Goal: Task Accomplishment & Management: Complete application form

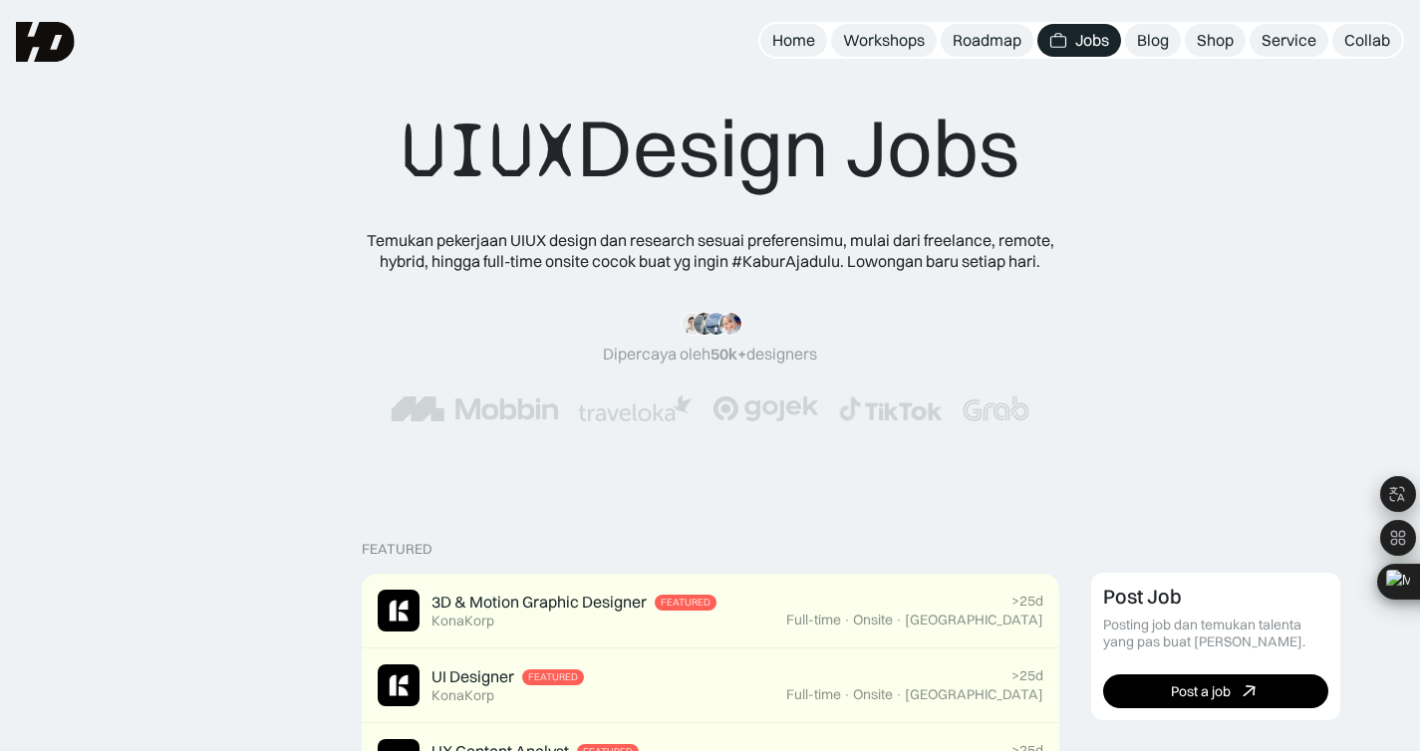
click at [1080, 36] on div "Jobs" at bounding box center [1092, 40] width 34 height 21
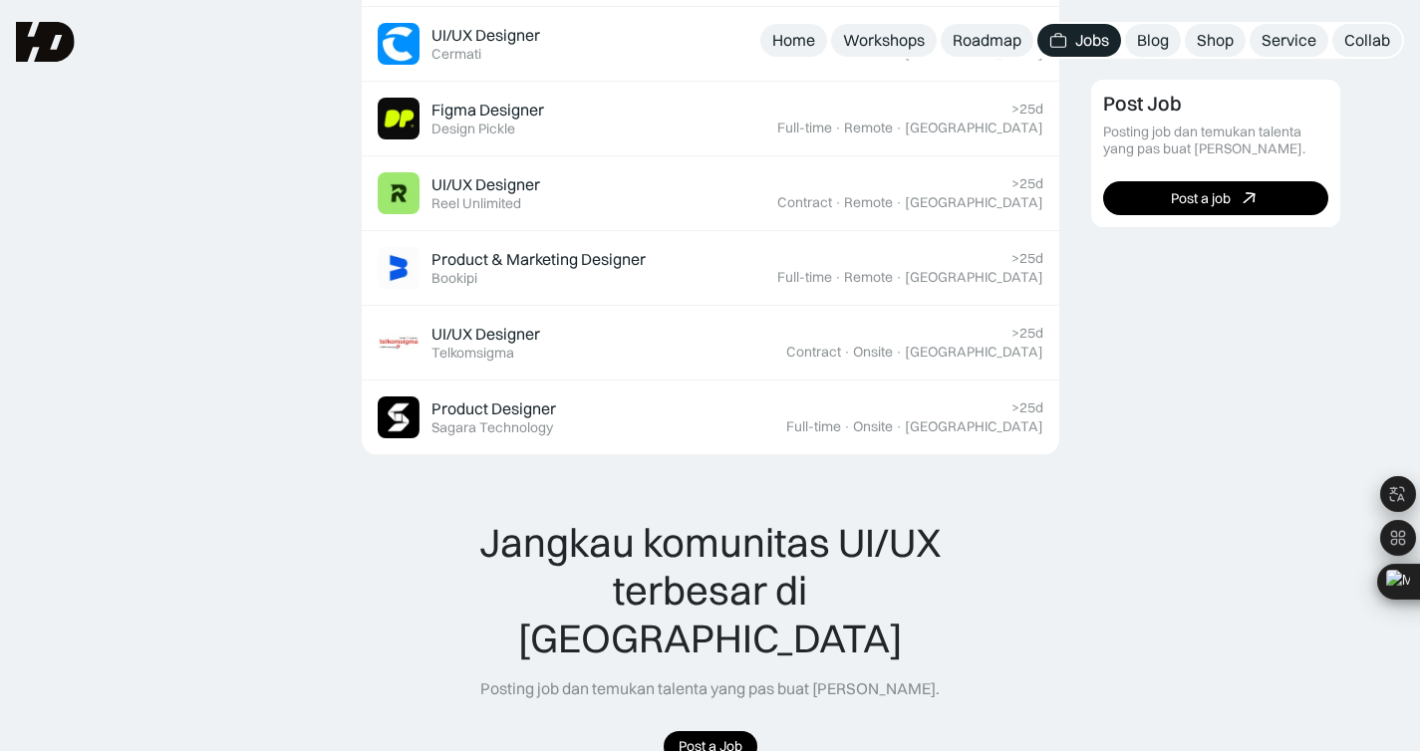
scroll to position [1593, 0]
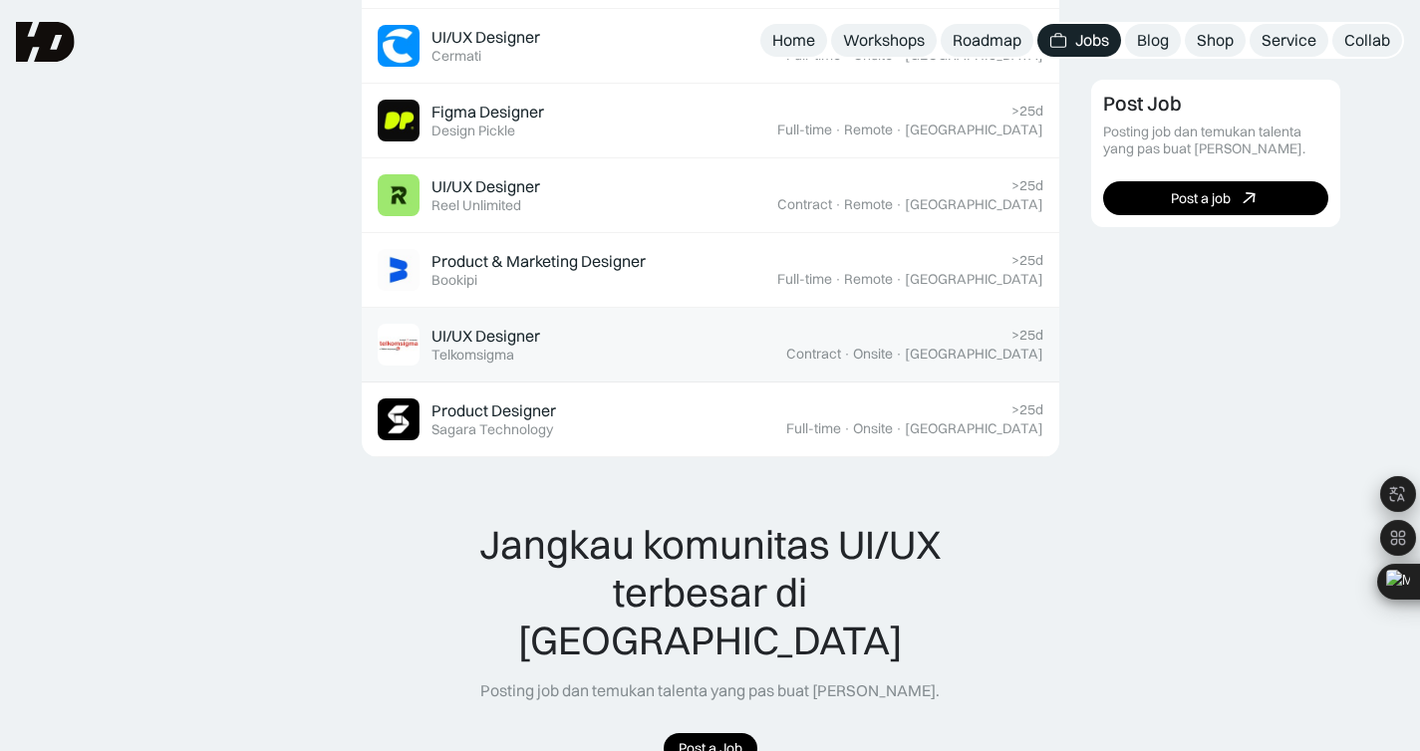
click at [786, 360] on div "UI/UX Designer Featured Telkomsigma" at bounding box center [582, 345] width 408 height 42
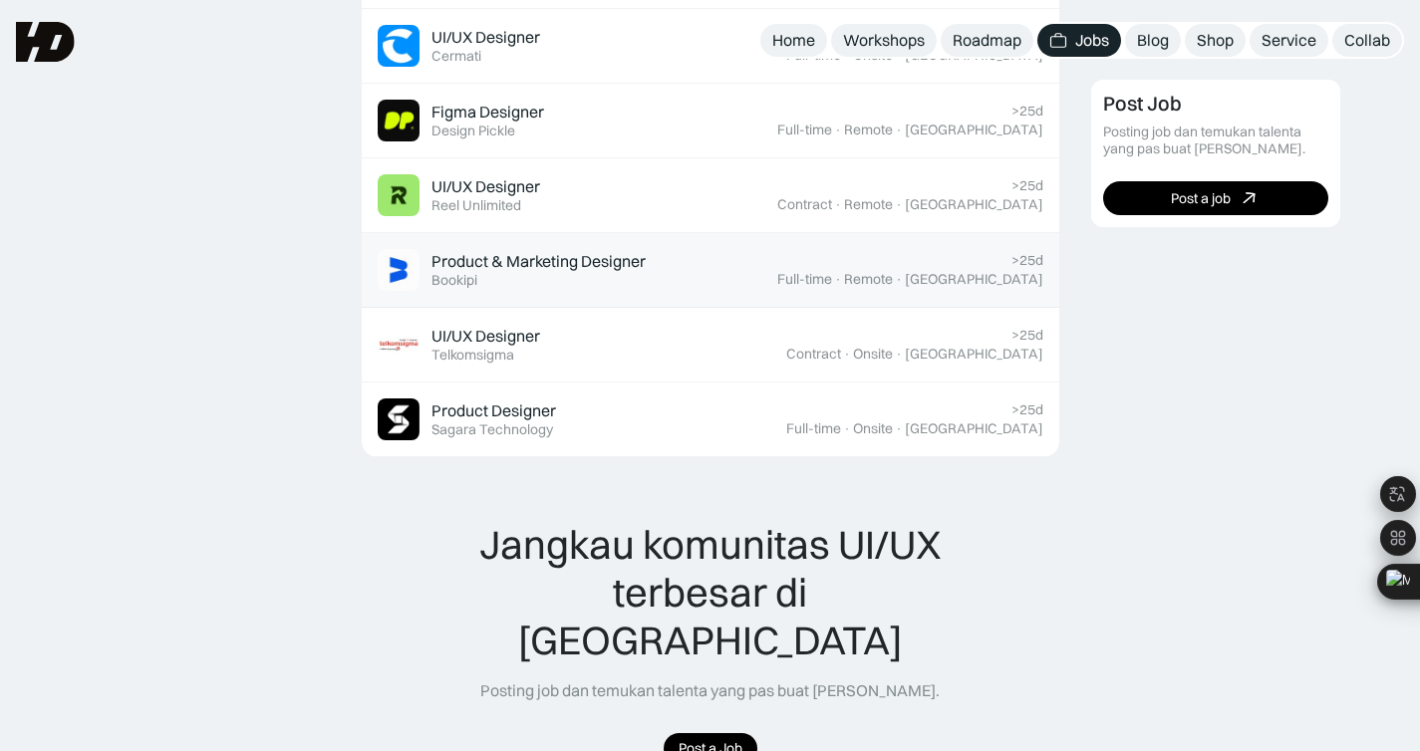
click at [893, 272] on div "Remote" at bounding box center [868, 279] width 49 height 17
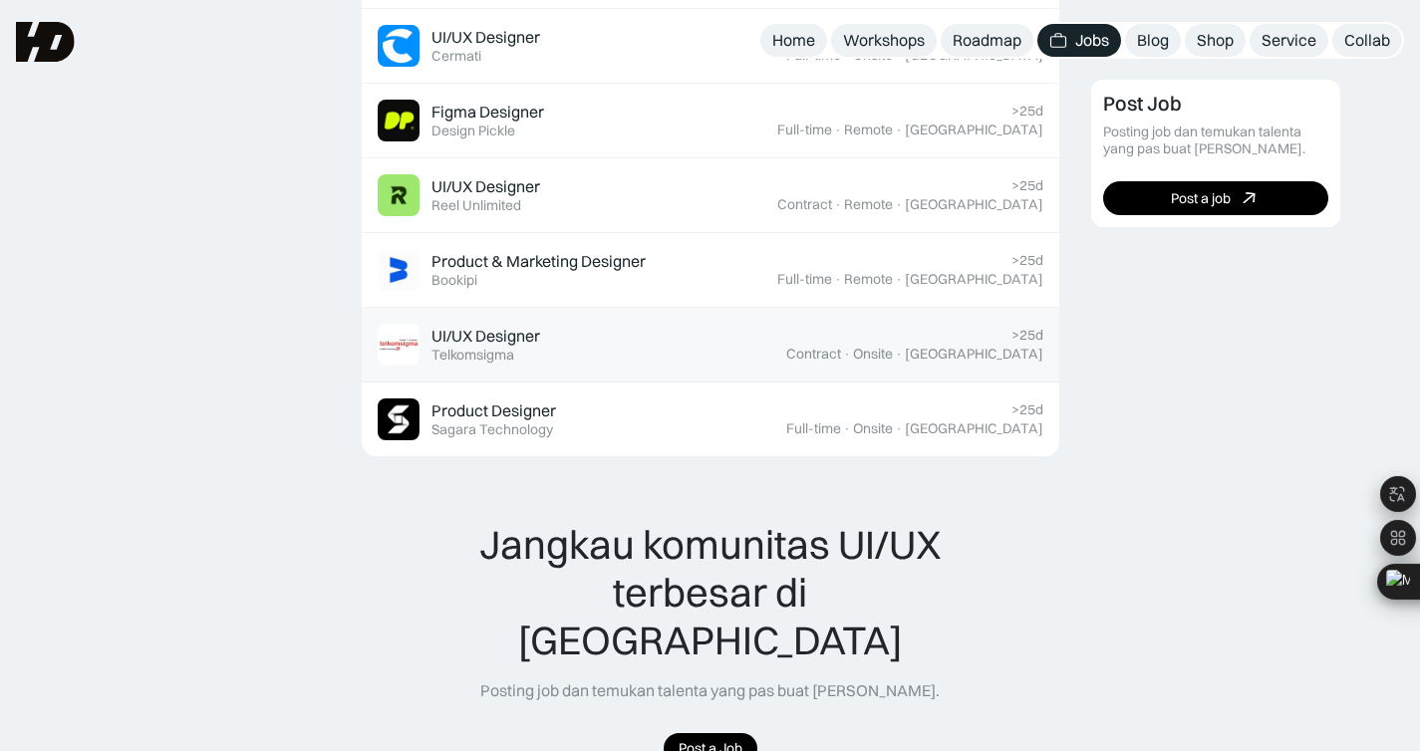
click at [461, 335] on div "UI/UX Designer" at bounding box center [485, 336] width 109 height 21
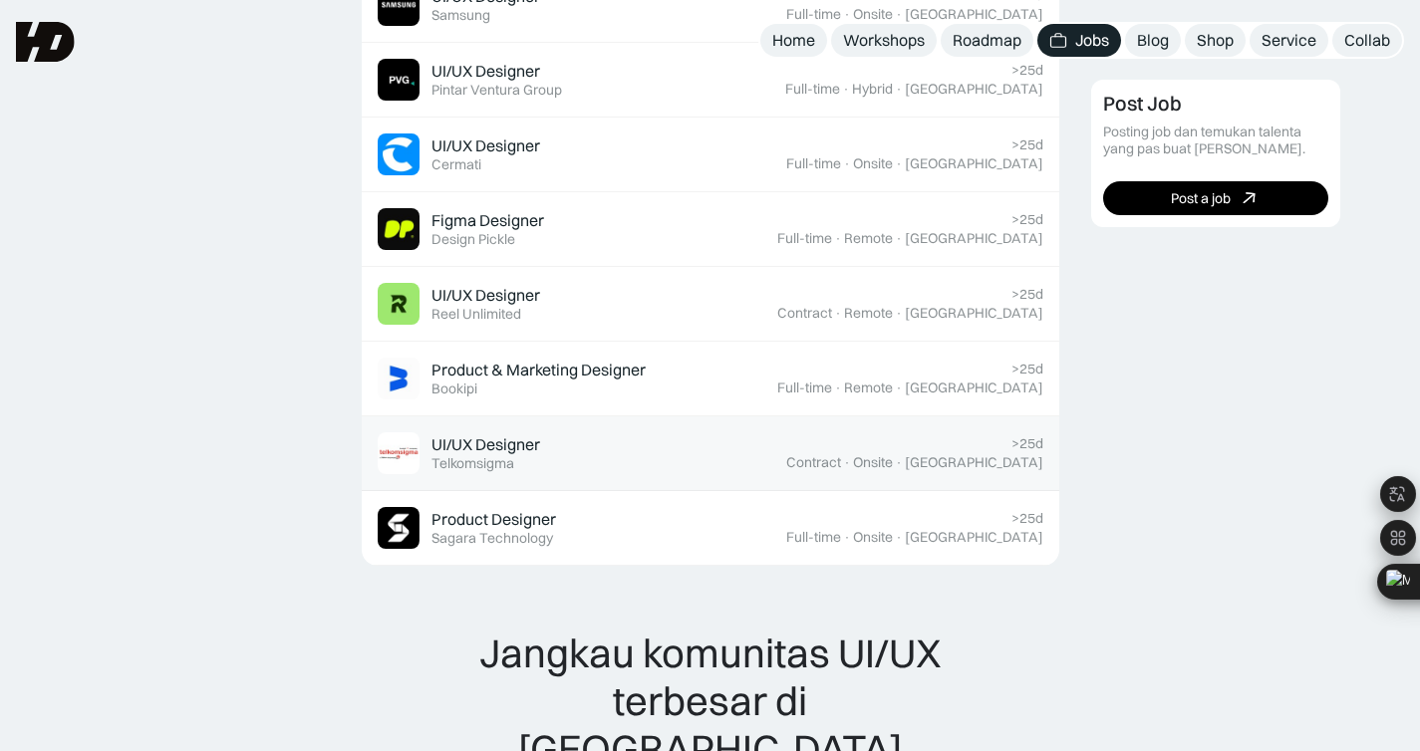
scroll to position [1481, 0]
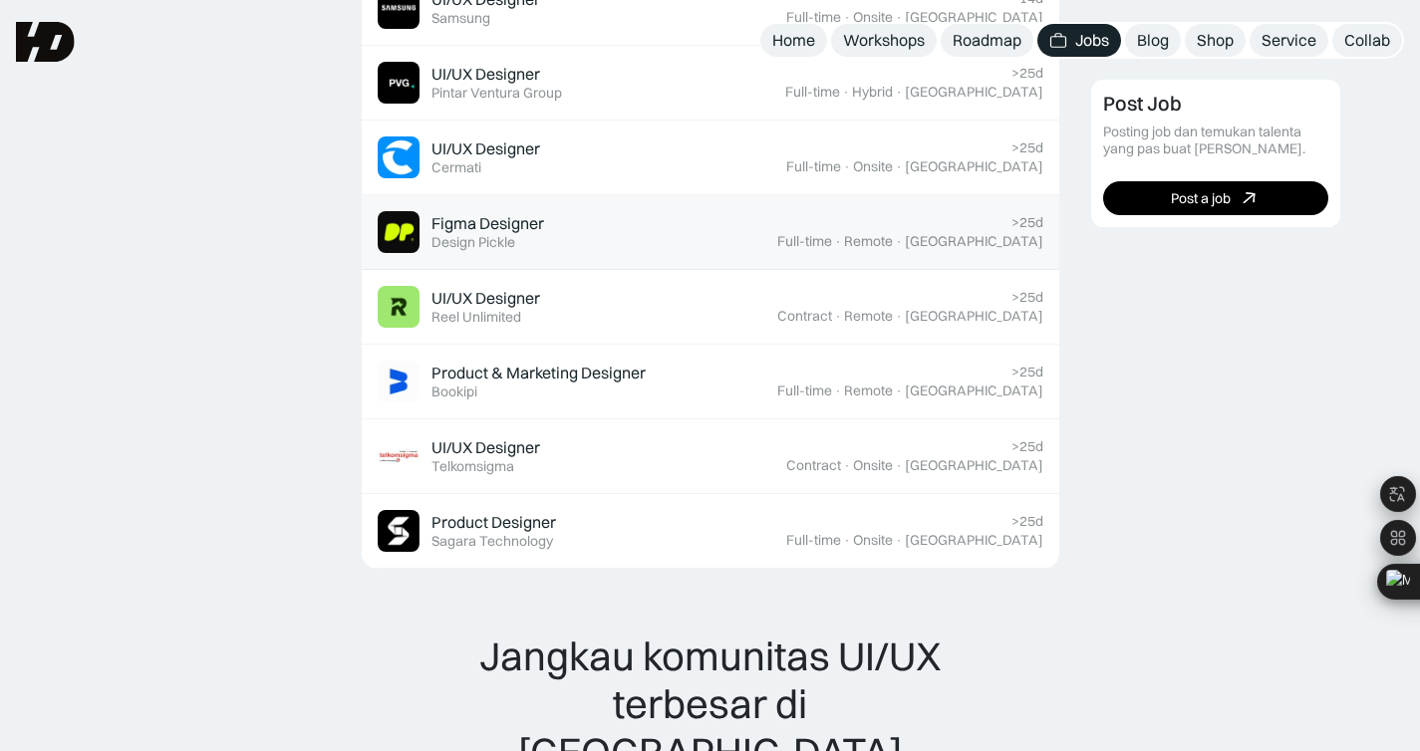
click at [529, 254] on link "Figma Designer Featured Design Pickle >25d Full-time · Remote · Indonesia" at bounding box center [710, 232] width 697 height 75
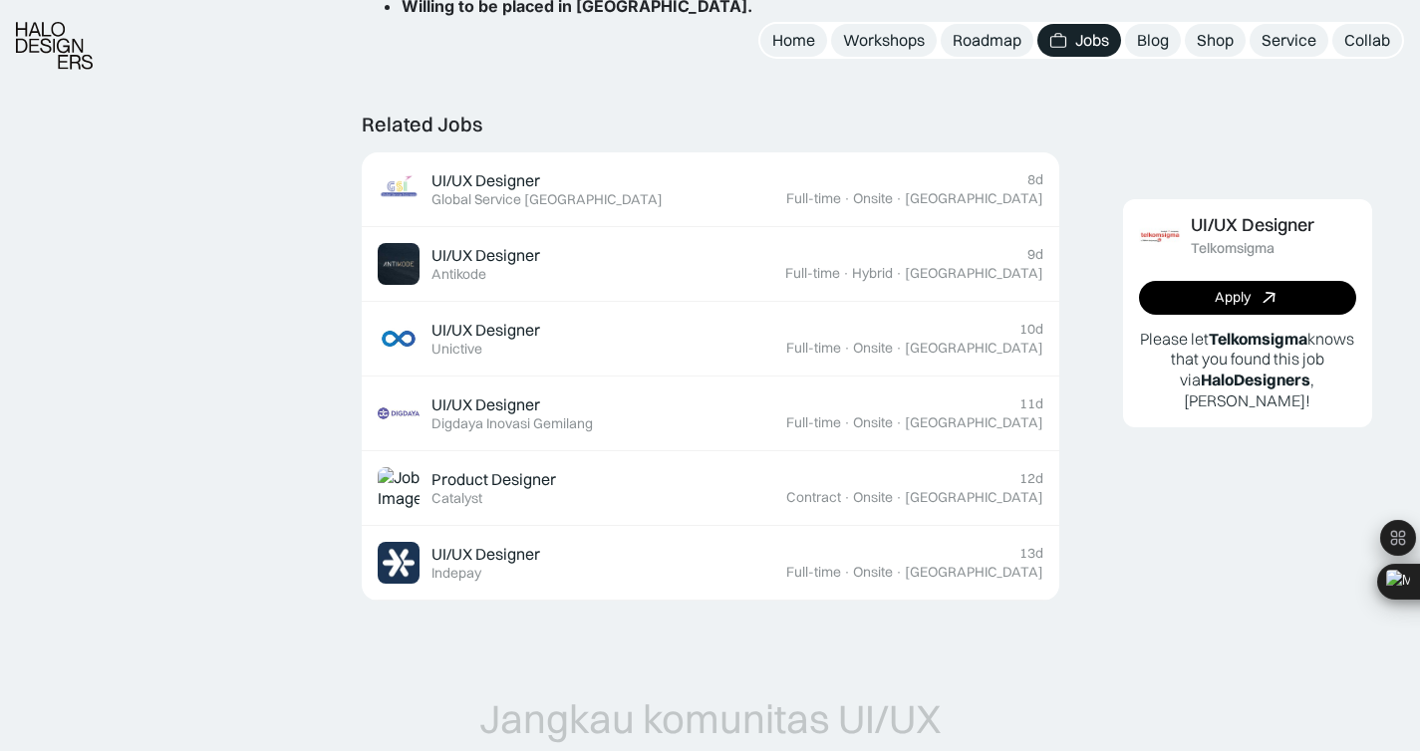
scroll to position [1095, 0]
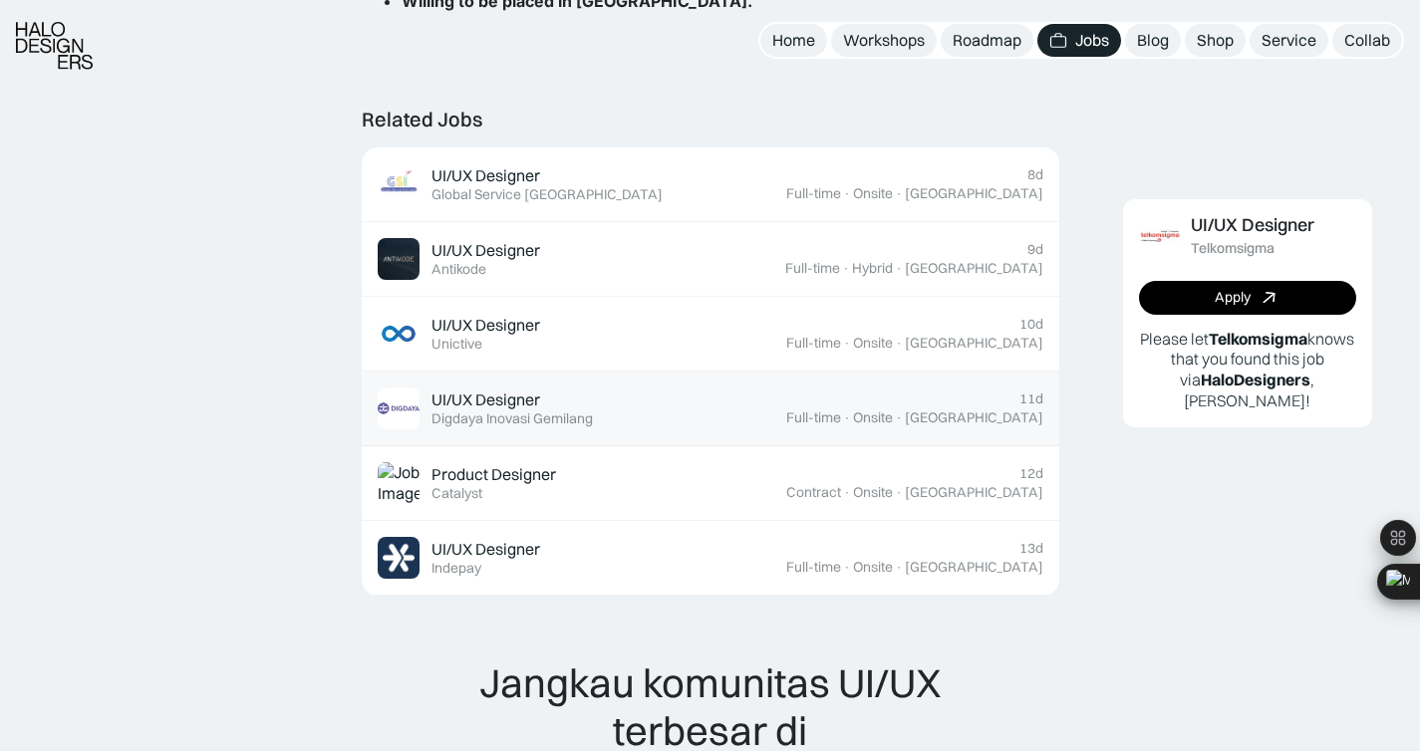
click at [775, 420] on div "UI/UX Designer Featured Digdaya Inovasi Gemilang" at bounding box center [582, 409] width 408 height 42
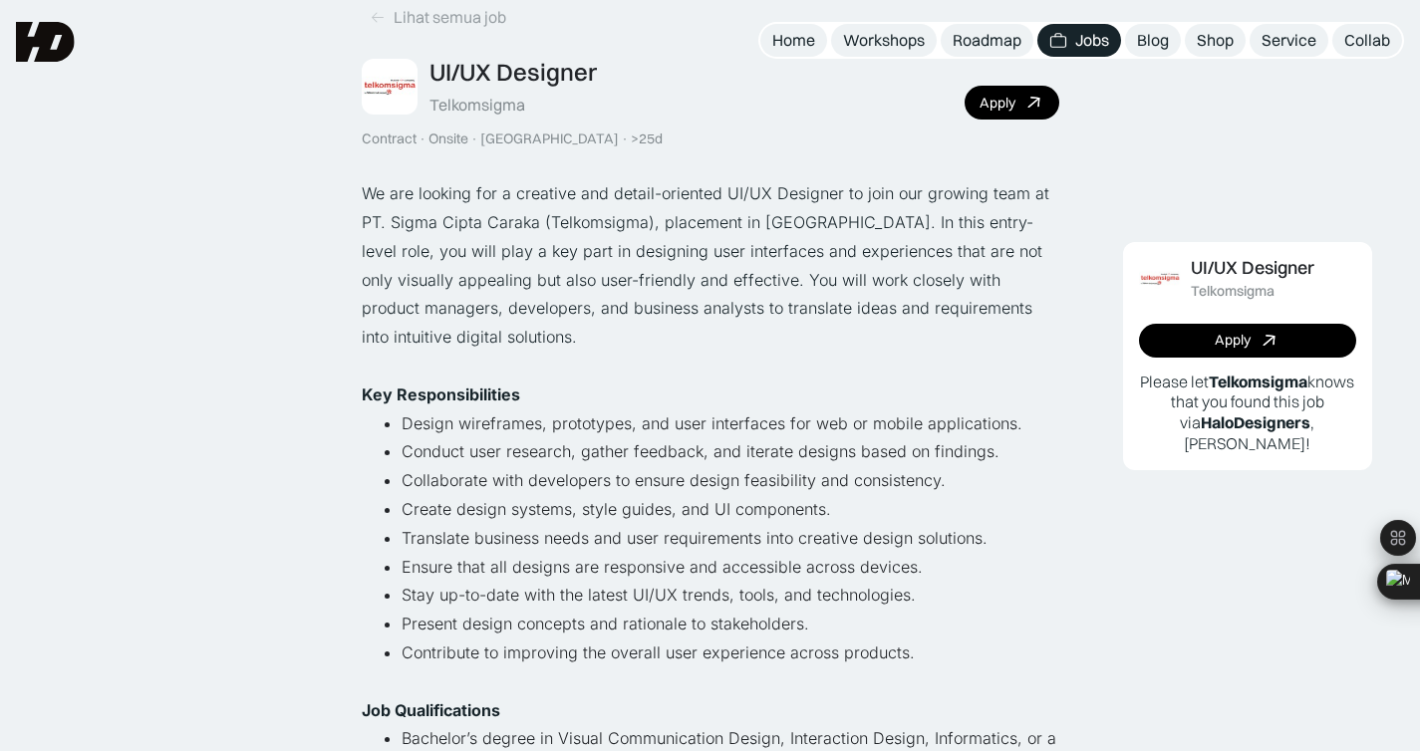
scroll to position [0, 0]
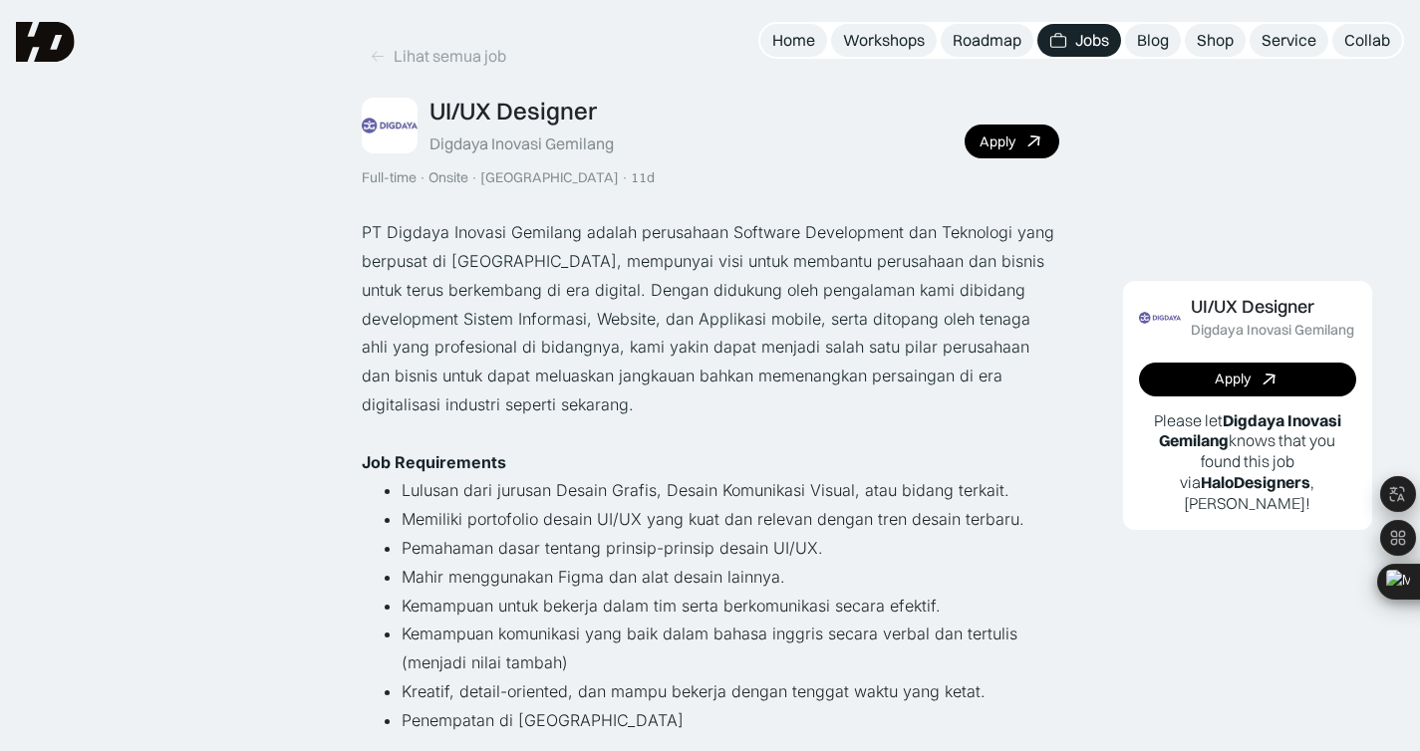
scroll to position [56, 0]
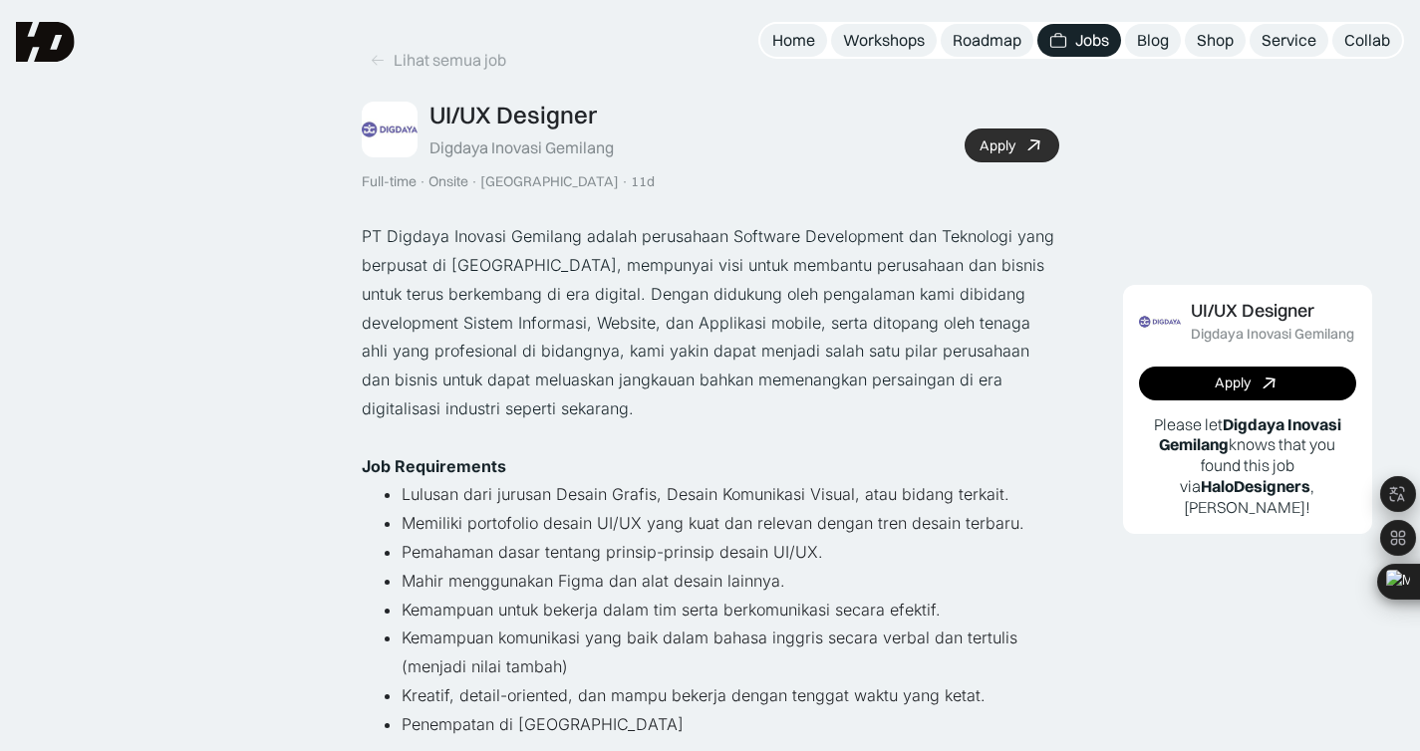
click at [1019, 155] on link "Apply" at bounding box center [1011, 146] width 95 height 34
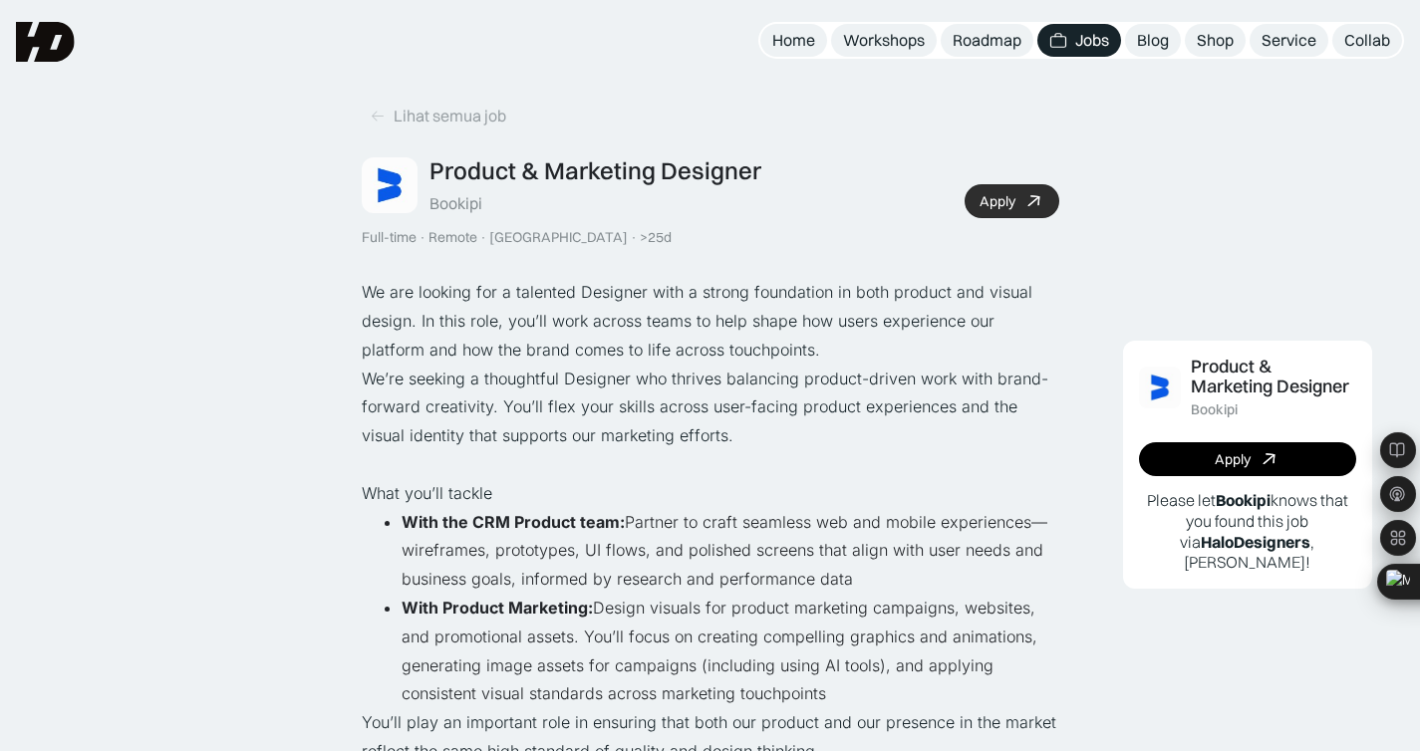
click at [988, 189] on link "Apply" at bounding box center [1011, 201] width 95 height 34
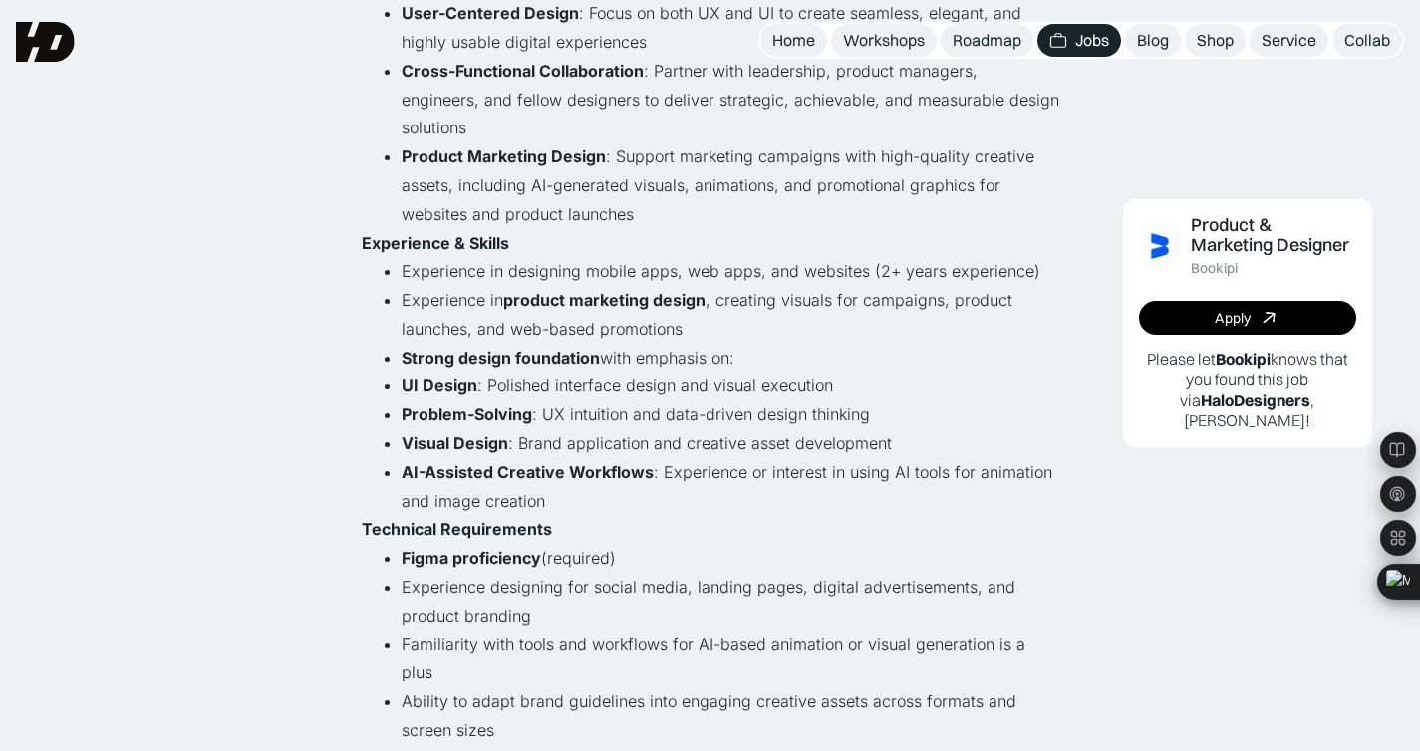
scroll to position [851, 0]
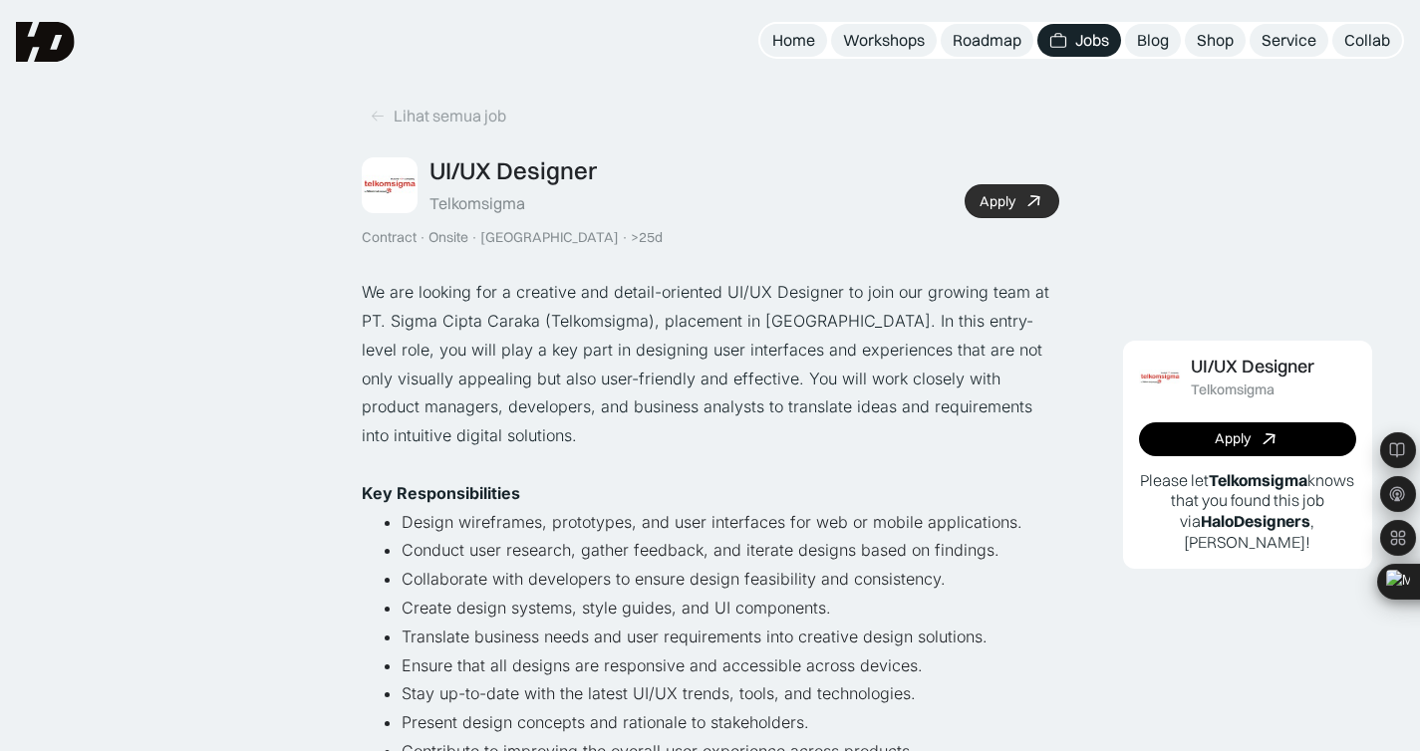
click at [1008, 198] on div "Apply" at bounding box center [997, 201] width 36 height 17
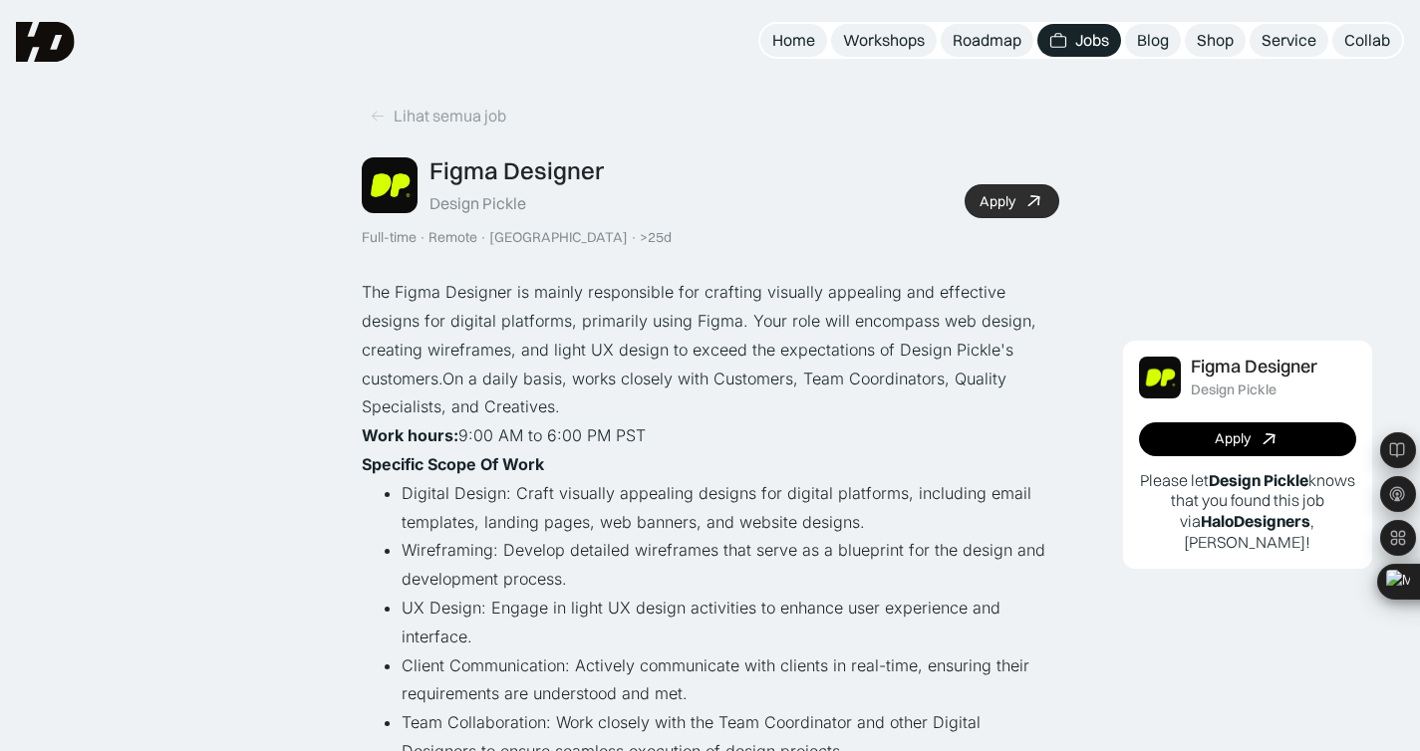
click at [993, 188] on link "Apply" at bounding box center [1011, 201] width 95 height 34
